Goal: Information Seeking & Learning: Check status

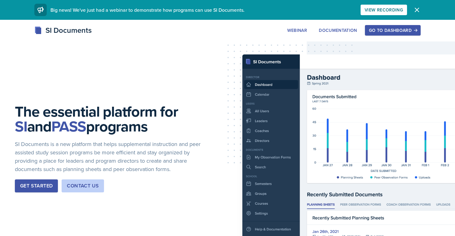
click at [386, 28] on div "Go to Dashboard" at bounding box center [393, 30] width 48 height 5
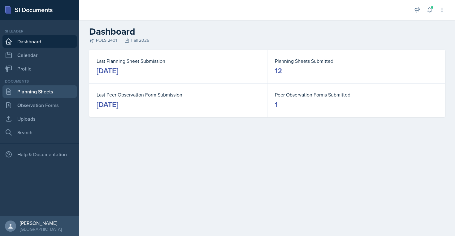
click at [29, 94] on link "Planning Sheets" at bounding box center [39, 91] width 74 height 12
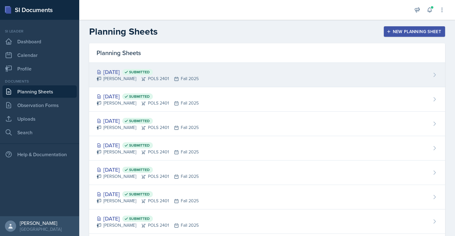
click at [103, 76] on div "[PERSON_NAME] POLS 2401 Fall 2025" at bounding box center [148, 79] width 102 height 7
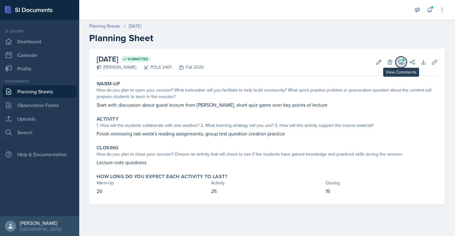
click at [401, 62] on icon at bounding box center [401, 62] width 6 height 6
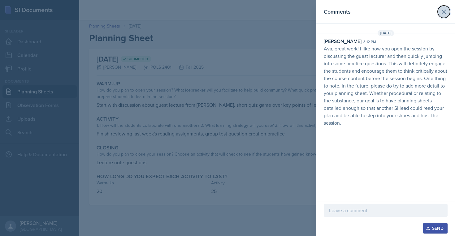
click at [447, 13] on icon at bounding box center [443, 11] width 7 height 7
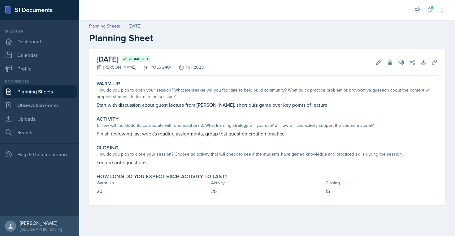
click at [53, 94] on link "Planning Sheets" at bounding box center [39, 91] width 74 height 12
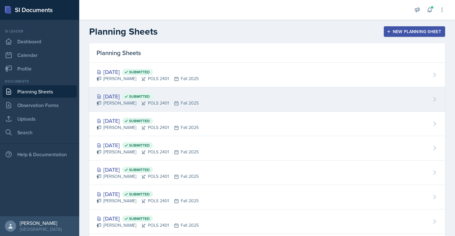
click at [126, 102] on div "[PERSON_NAME] POLS 2401 Fall 2025" at bounding box center [148, 103] width 102 height 7
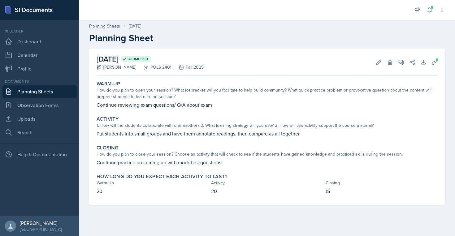
click at [56, 96] on link "Planning Sheets" at bounding box center [39, 91] width 74 height 12
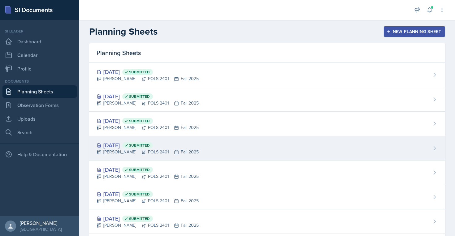
click at [131, 156] on div "[DATE] Submitted [PERSON_NAME] POLS 2401 Fall 2025" at bounding box center [267, 148] width 356 height 24
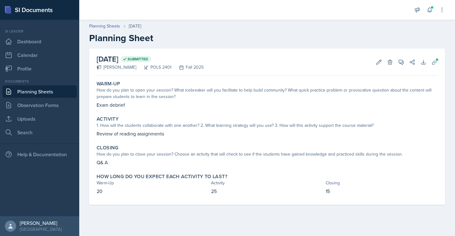
click at [49, 88] on link "Planning Sheets" at bounding box center [39, 91] width 74 height 12
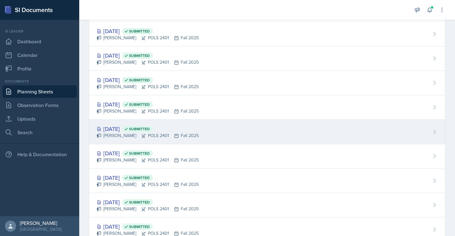
scroll to position [62, 0]
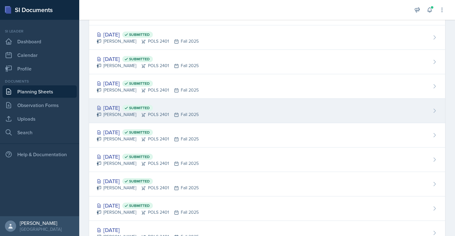
click at [143, 179] on span "Submitted" at bounding box center [137, 181] width 31 height 6
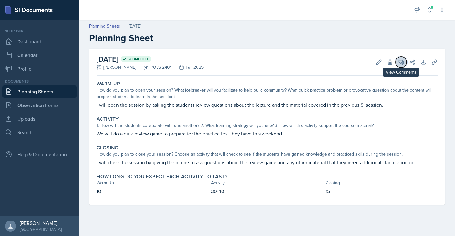
click at [397, 63] on button "View Comments" at bounding box center [401, 62] width 11 height 11
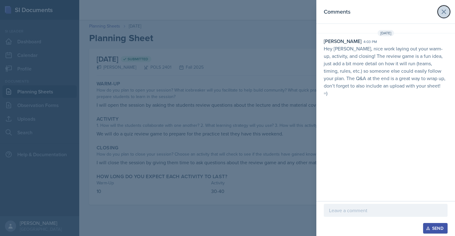
click at [449, 9] on button at bounding box center [444, 12] width 12 height 12
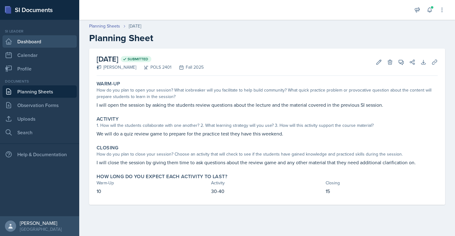
click at [59, 44] on link "Dashboard" at bounding box center [39, 41] width 74 height 12
